Goal: Find contact information: Find contact information

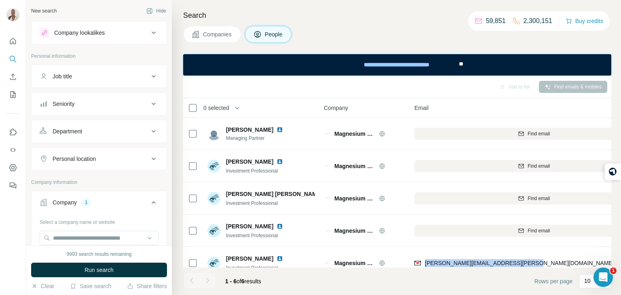
scroll to position [43, 63]
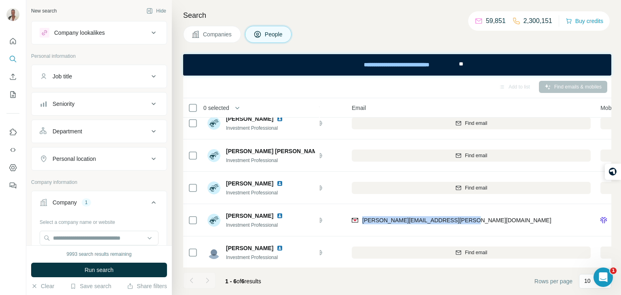
click at [98, 74] on div "Job title" at bounding box center [94, 76] width 109 height 8
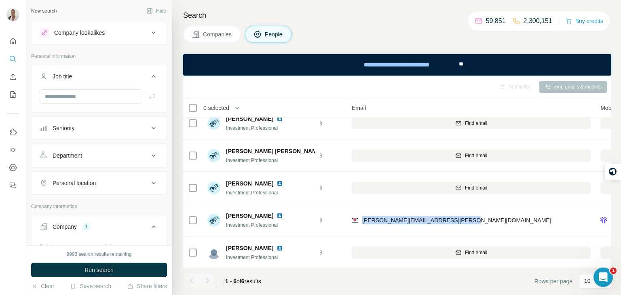
click at [98, 83] on button "Job title" at bounding box center [99, 78] width 135 height 23
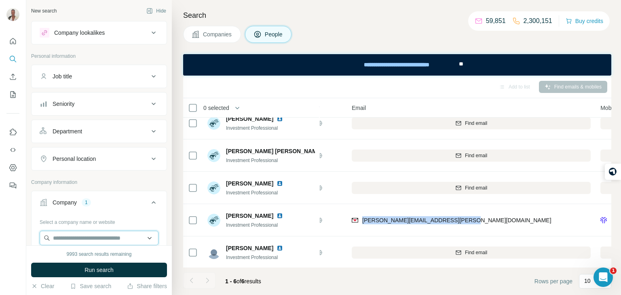
click at [93, 231] on input "text" at bounding box center [99, 238] width 119 height 15
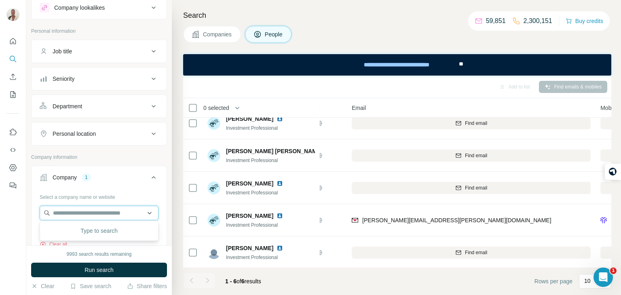
scroll to position [26, 0]
paste input "**********"
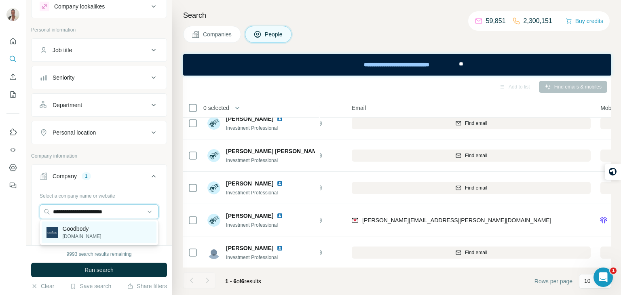
type input "**********"
click at [85, 235] on p "[DOMAIN_NAME]" at bounding box center [82, 236] width 39 height 7
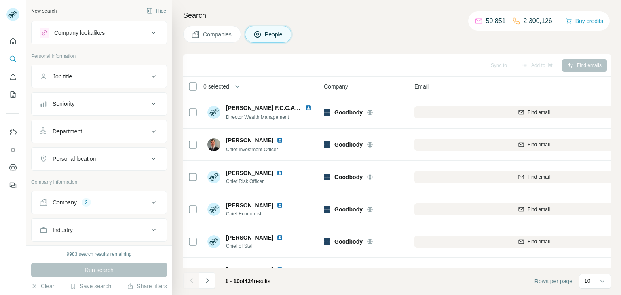
click at [89, 207] on button "Company 2" at bounding box center [99, 202] width 135 height 19
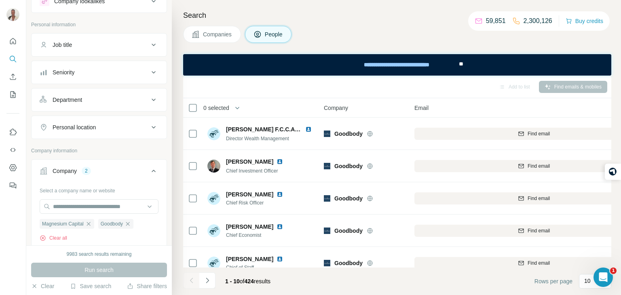
scroll to position [51, 0]
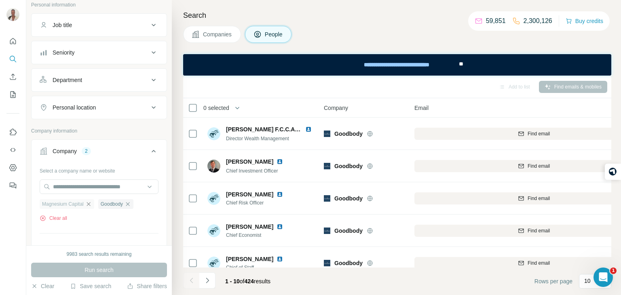
click at [90, 205] on icon "button" at bounding box center [88, 204] width 6 height 6
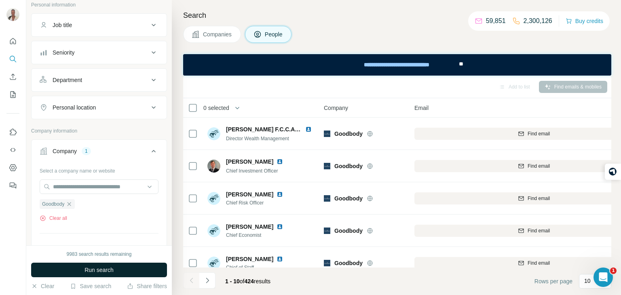
click at [133, 267] on button "Run search" at bounding box center [99, 270] width 136 height 15
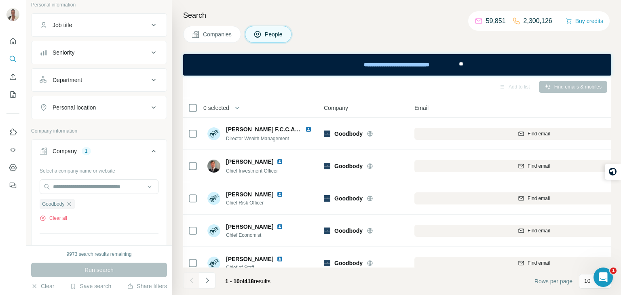
click at [220, 32] on span "Companies" at bounding box center [218, 34] width 30 height 8
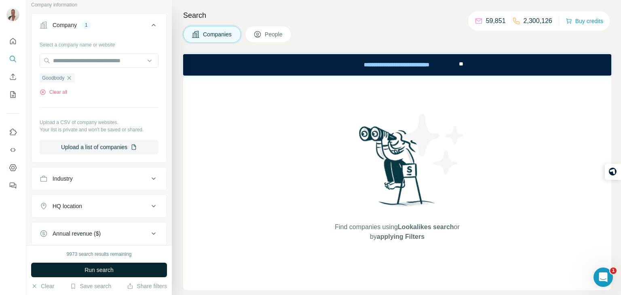
click at [114, 273] on button "Run search" at bounding box center [99, 270] width 136 height 15
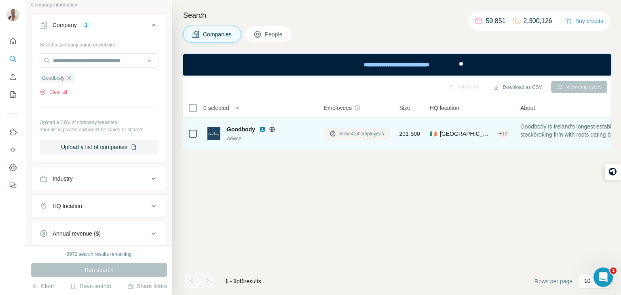
click at [364, 128] on button "View 418 employees" at bounding box center [357, 134] width 66 height 12
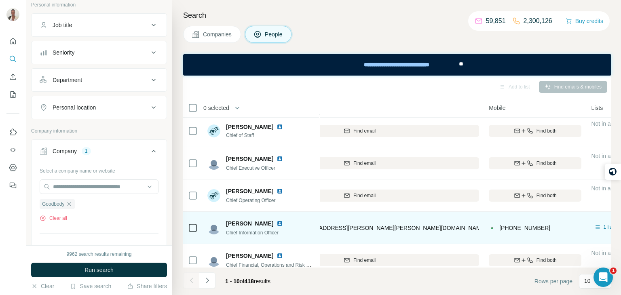
scroll to position [131, 180]
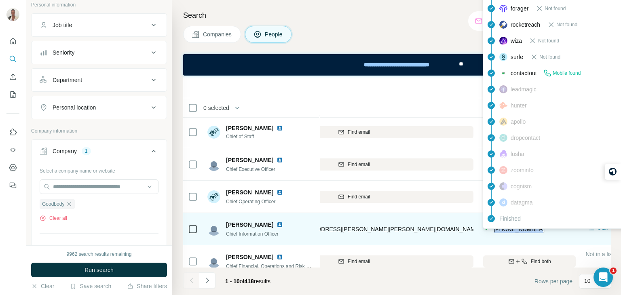
drag, startPoint x: 545, startPoint y: 228, endPoint x: 492, endPoint y: 230, distance: 52.6
click at [492, 230] on div "+353872207636" at bounding box center [529, 229] width 93 height 22
copy span "+353872207636"
